Goal: Task Accomplishment & Management: Use online tool/utility

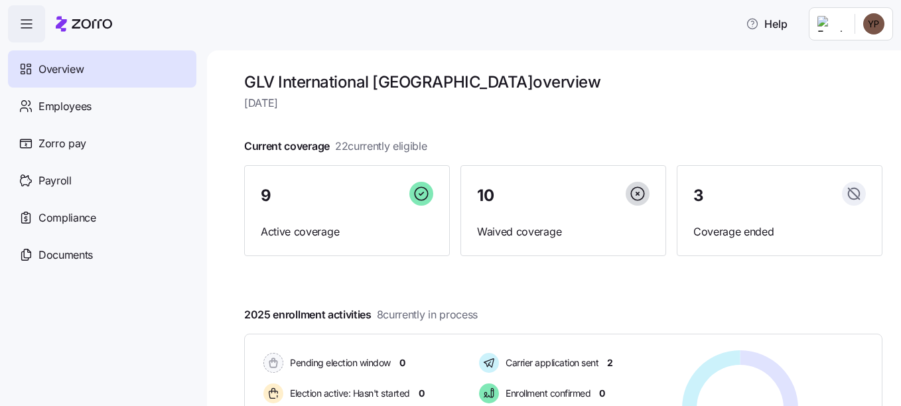
click at [872, 23] on html "Help Overview Employees Zorro pay Payroll Compliance Documents GLV Internationa…" at bounding box center [450, 199] width 901 height 398
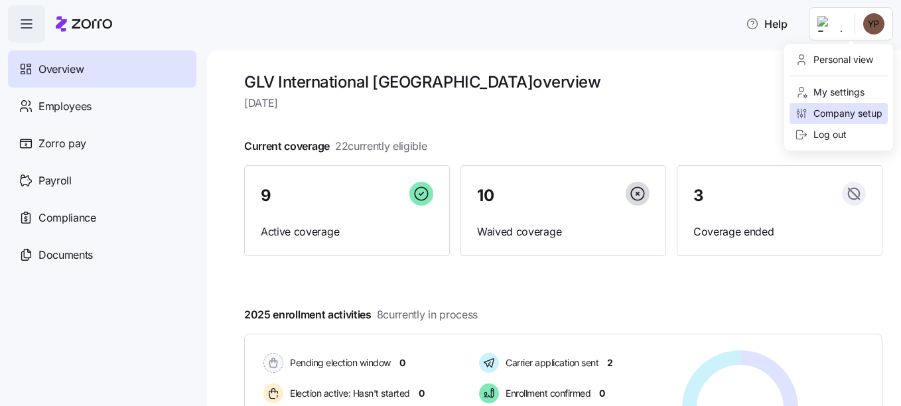
click at [845, 115] on div "Company setup" at bounding box center [839, 113] width 88 height 15
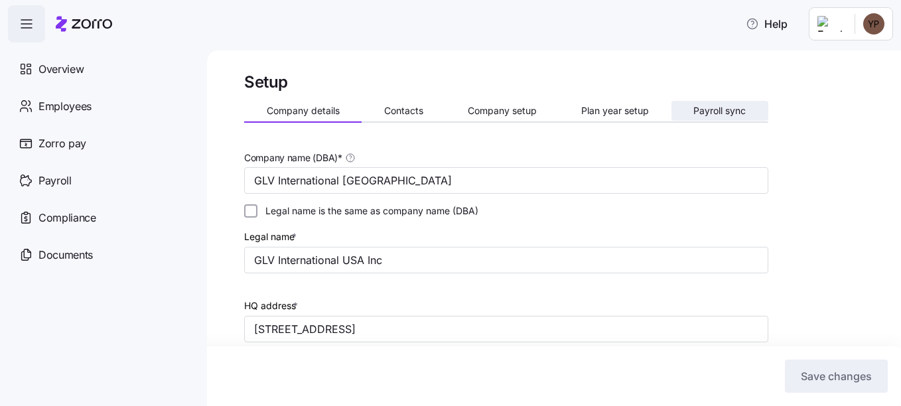
click at [705, 107] on span "Payroll sync" at bounding box center [719, 110] width 52 height 9
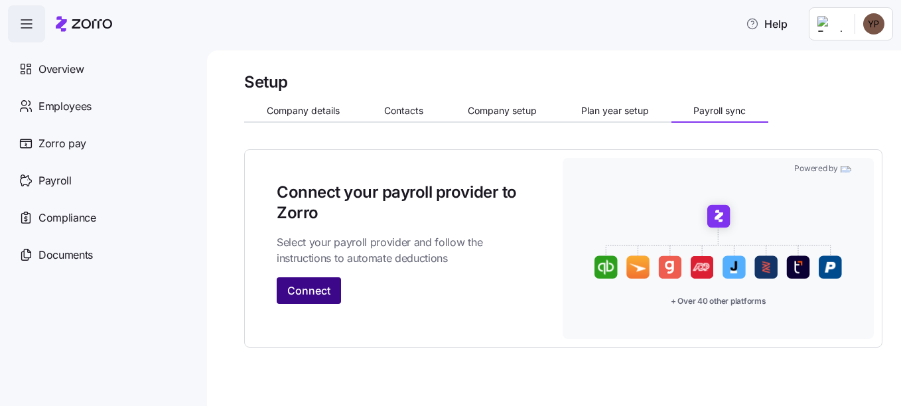
click at [317, 289] on span "Connect" at bounding box center [308, 291] width 43 height 16
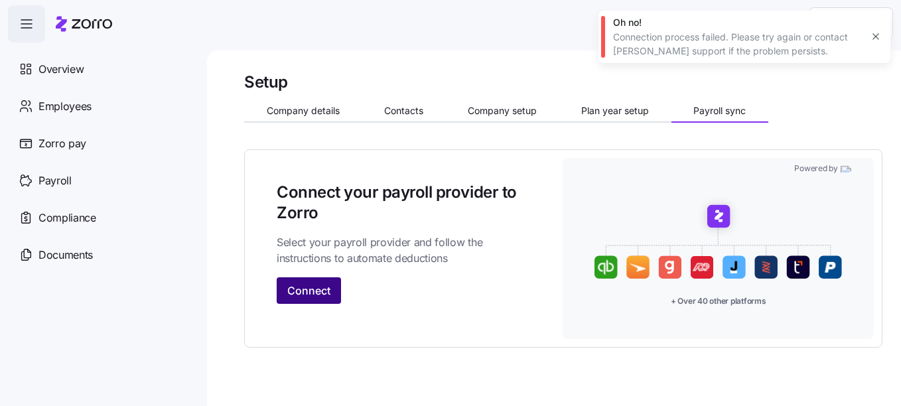
click at [321, 295] on span "Connect" at bounding box center [308, 291] width 43 height 16
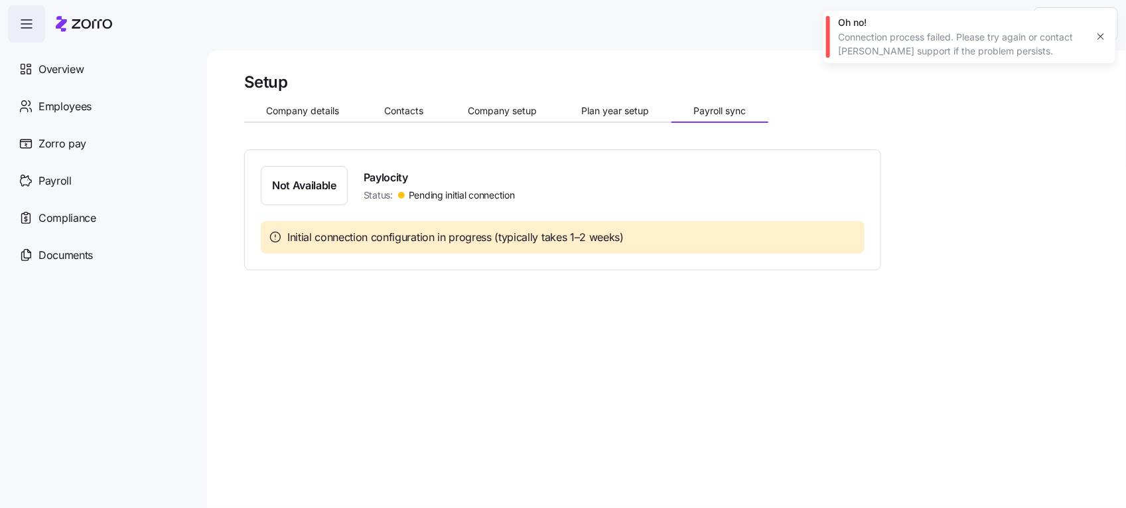
click at [900, 38] on icon "button" at bounding box center [1101, 36] width 11 height 11
